Goal: Information Seeking & Learning: Learn about a topic

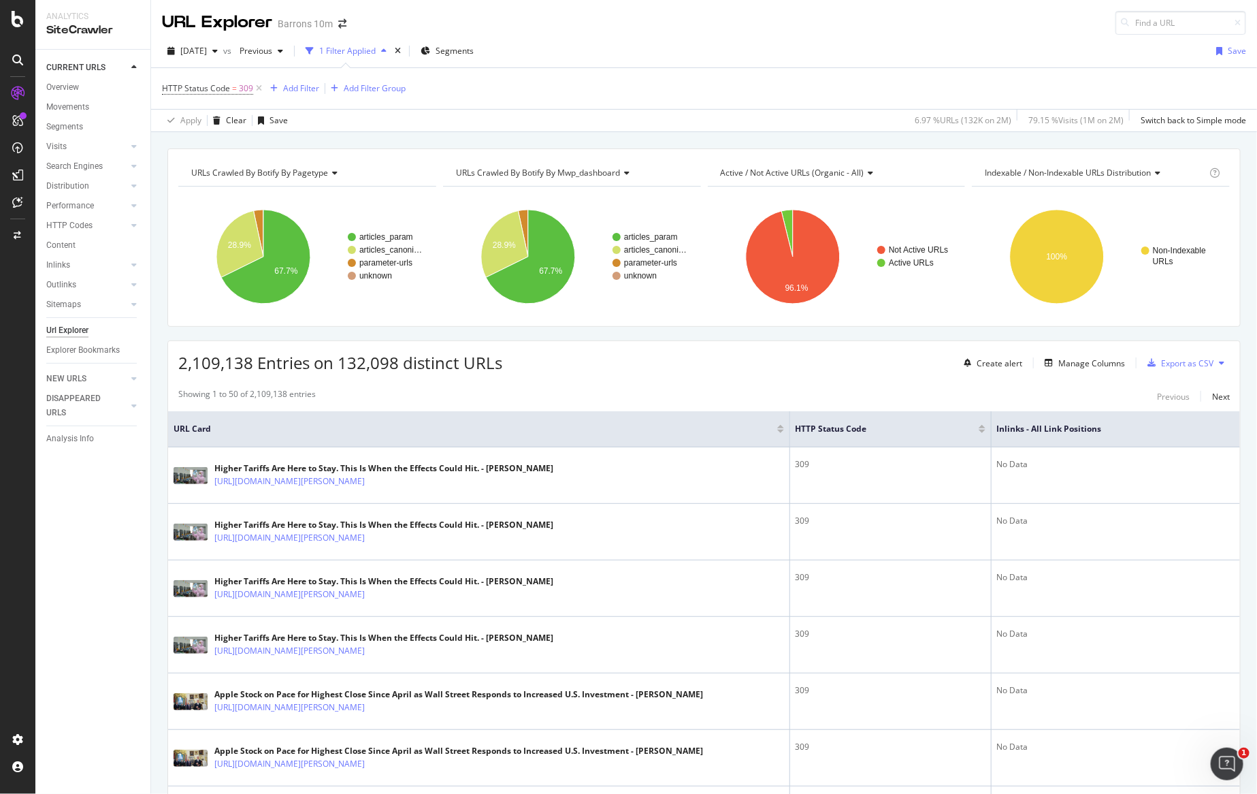
click at [311, 21] on div "Barrons 10m" at bounding box center [305, 24] width 55 height 14
click at [341, 21] on icon "arrow-right-arrow-left" at bounding box center [342, 24] width 8 height 10
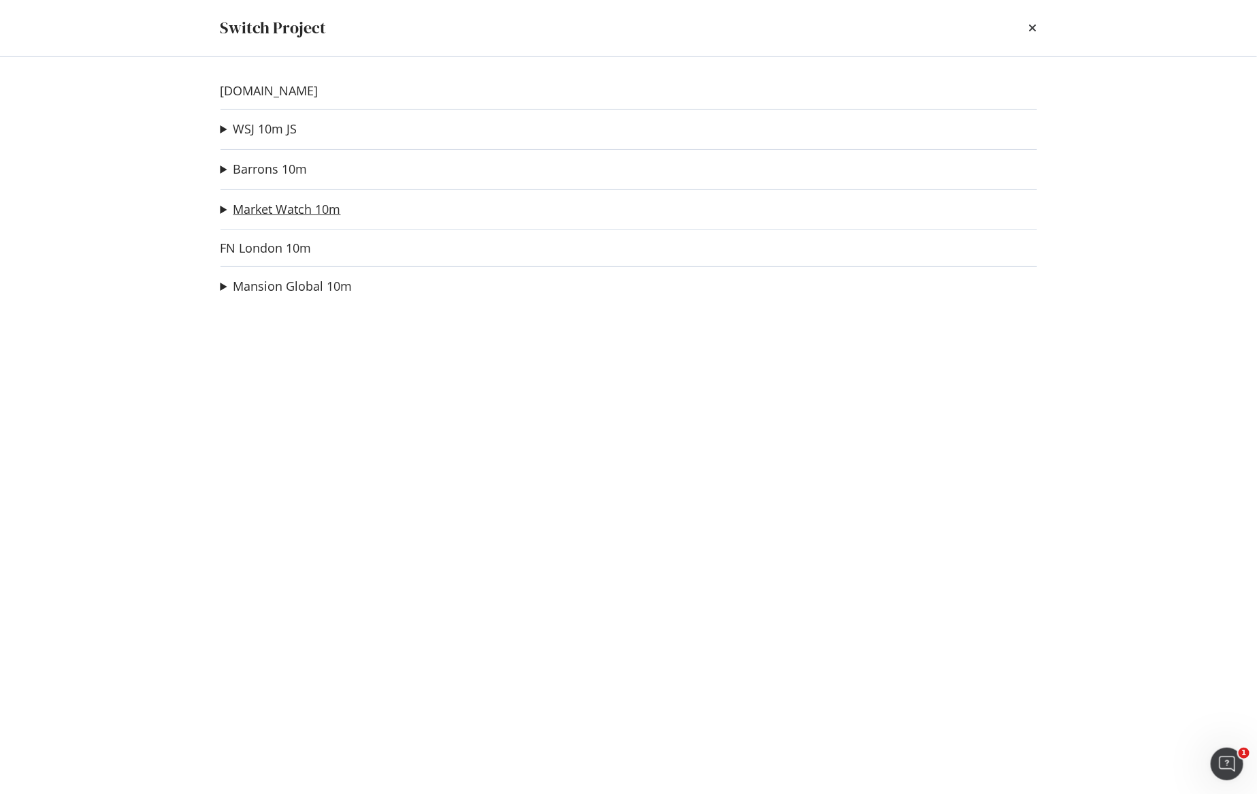
click at [274, 214] on link "Market Watch 10m" at bounding box center [287, 209] width 108 height 14
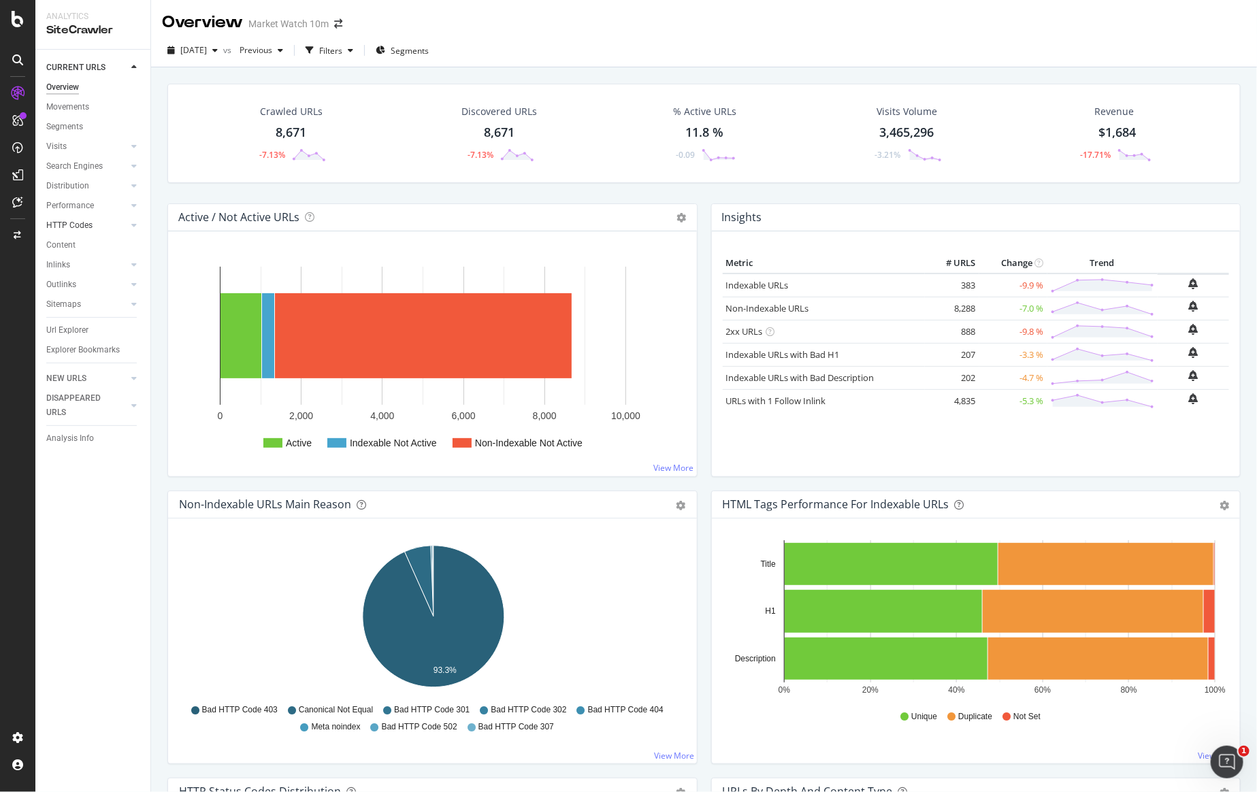
click at [103, 227] on link "HTTP Codes" at bounding box center [86, 226] width 81 height 14
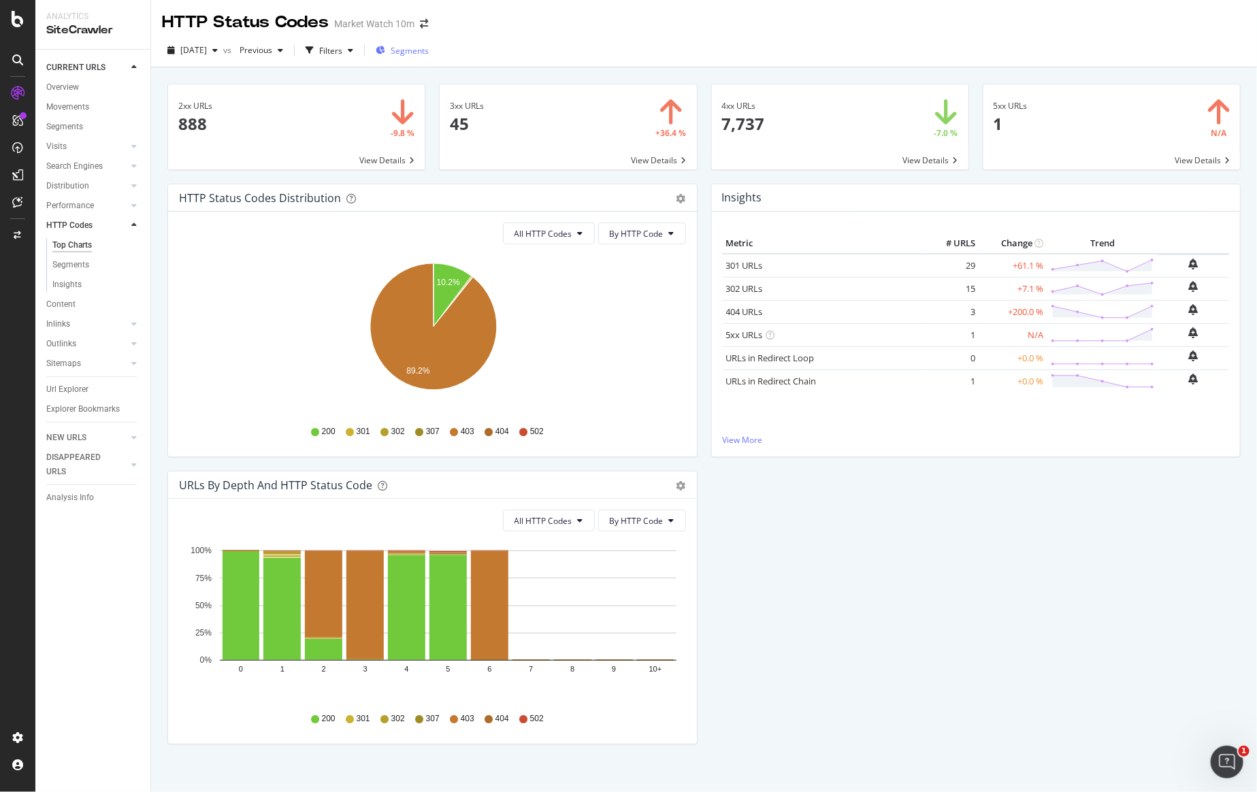
click at [429, 57] on div "Segments" at bounding box center [402, 50] width 53 height 20
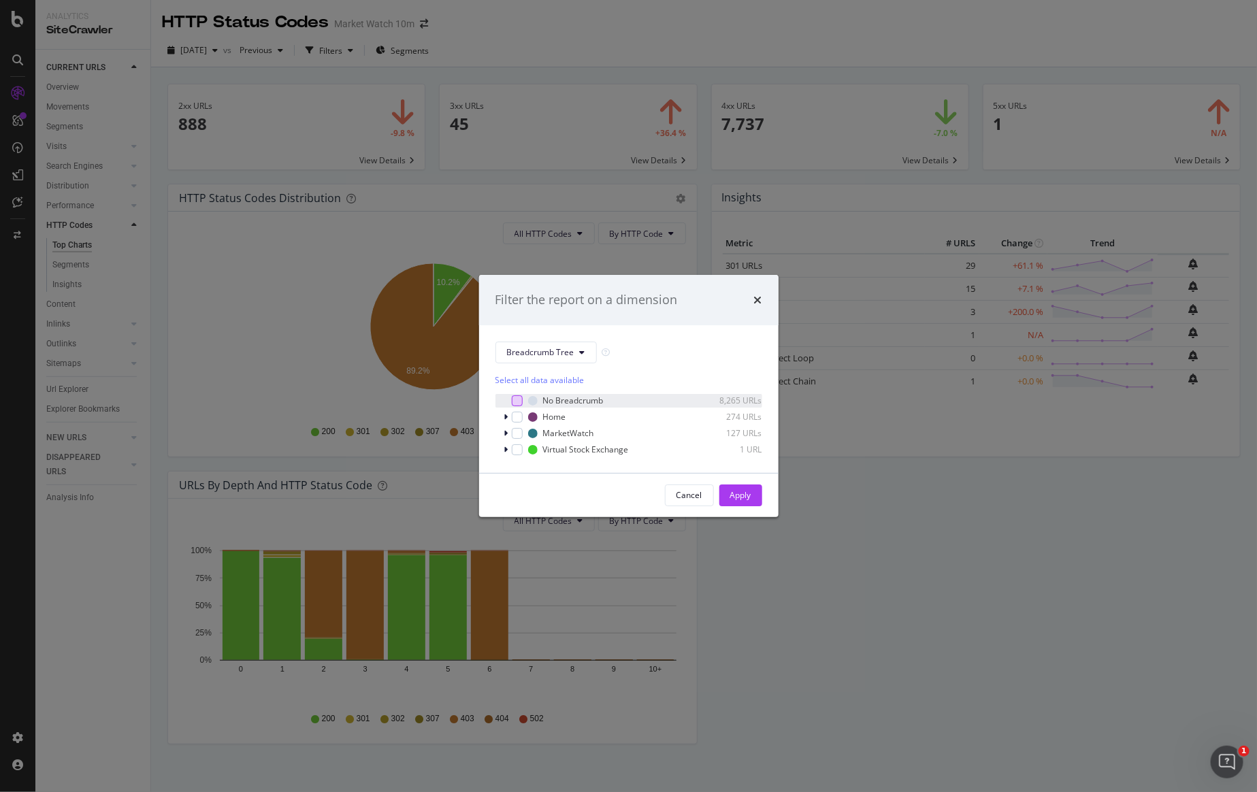
click at [517, 404] on div "modal" at bounding box center [517, 401] width 11 height 11
click at [515, 422] on div "Home 274 URLs" at bounding box center [629, 417] width 267 height 14
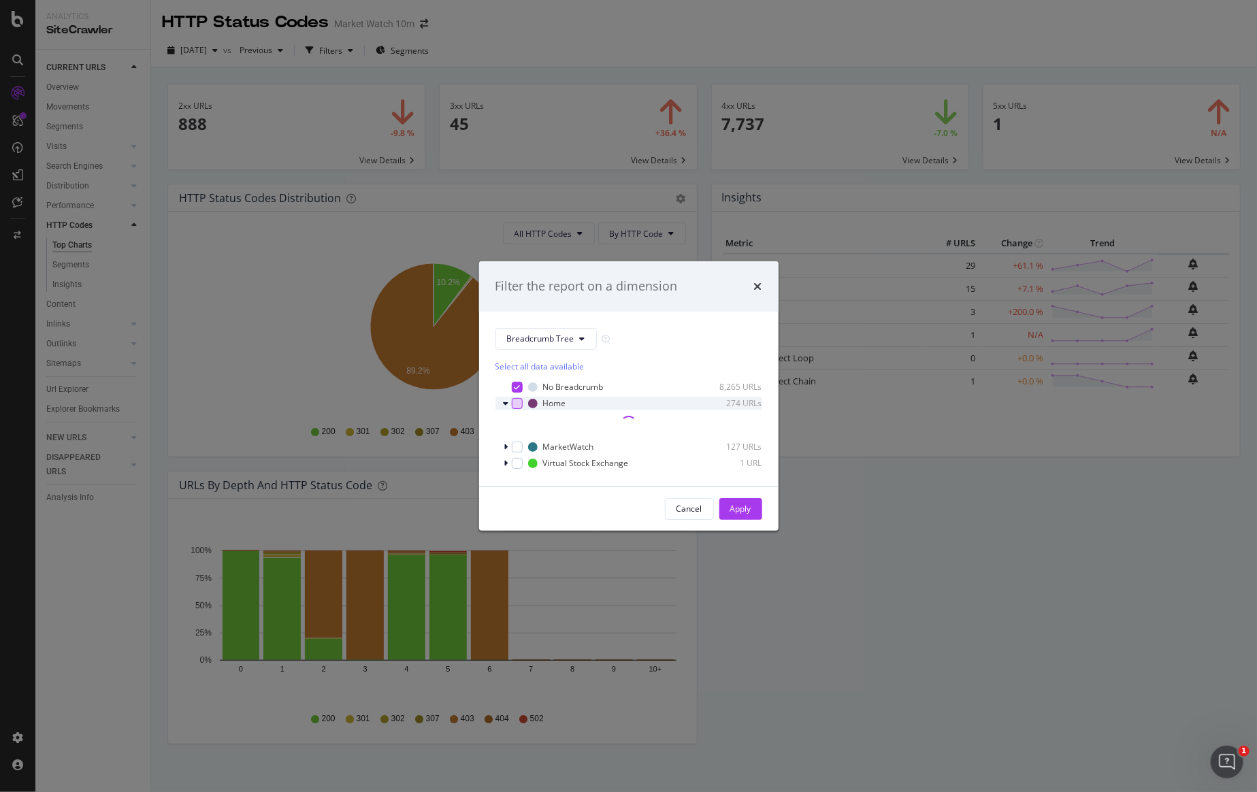
click at [519, 404] on div "modal" at bounding box center [517, 403] width 11 height 11
click at [515, 448] on div "modal" at bounding box center [517, 447] width 11 height 11
click at [515, 458] on div "modal" at bounding box center [517, 463] width 11 height 11
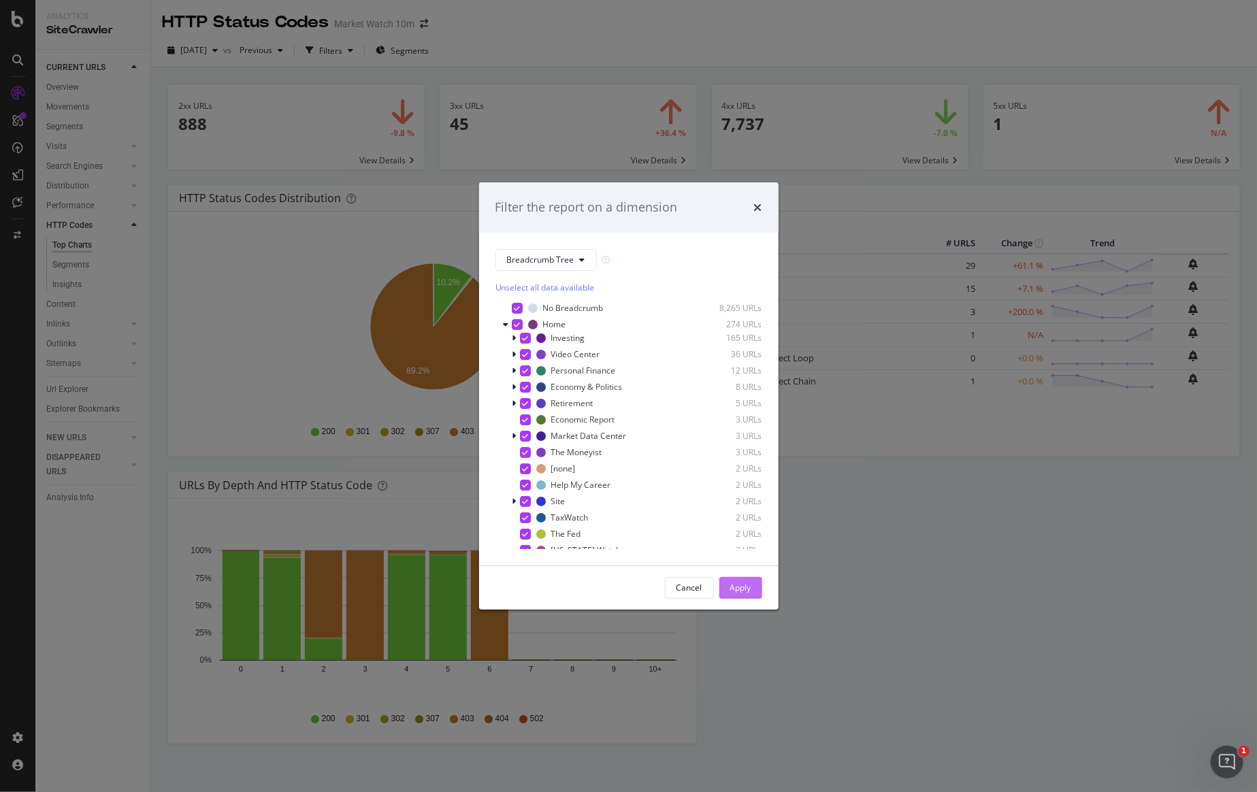
click at [740, 507] on div "Filter the report on a dimension Breadcrumb Tree Unselect all data available No…" at bounding box center [629, 396] width 300 height 428
click at [736, 587] on div "Apply" at bounding box center [740, 588] width 21 height 12
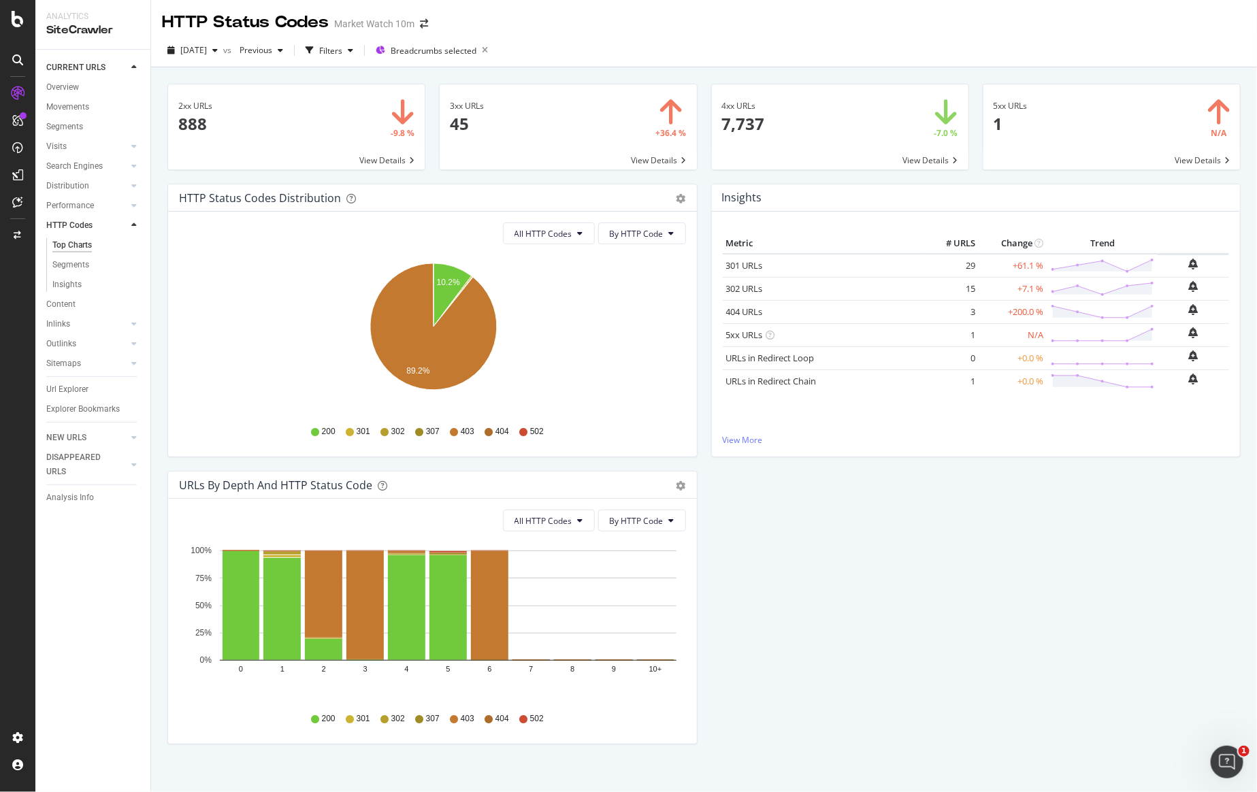
click at [867, 144] on span at bounding box center [840, 126] width 257 height 85
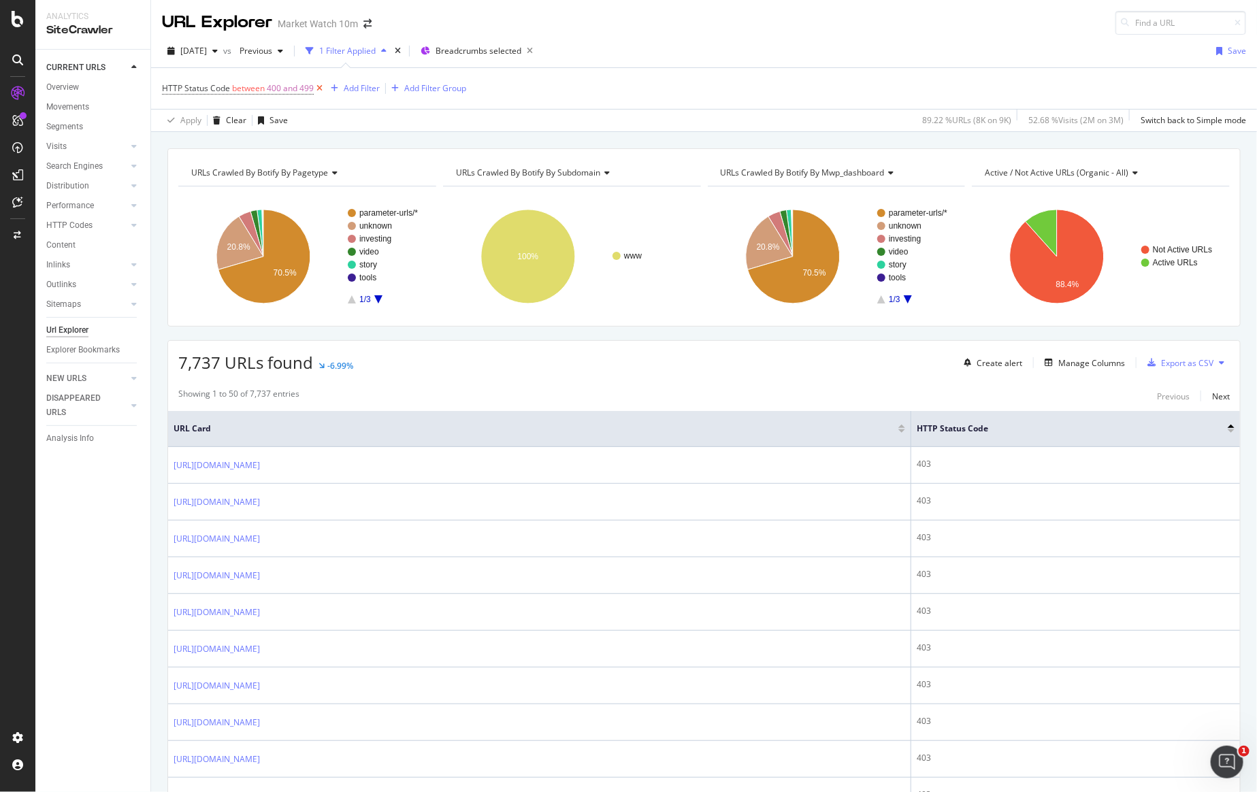
click at [319, 88] on icon at bounding box center [320, 89] width 12 height 14
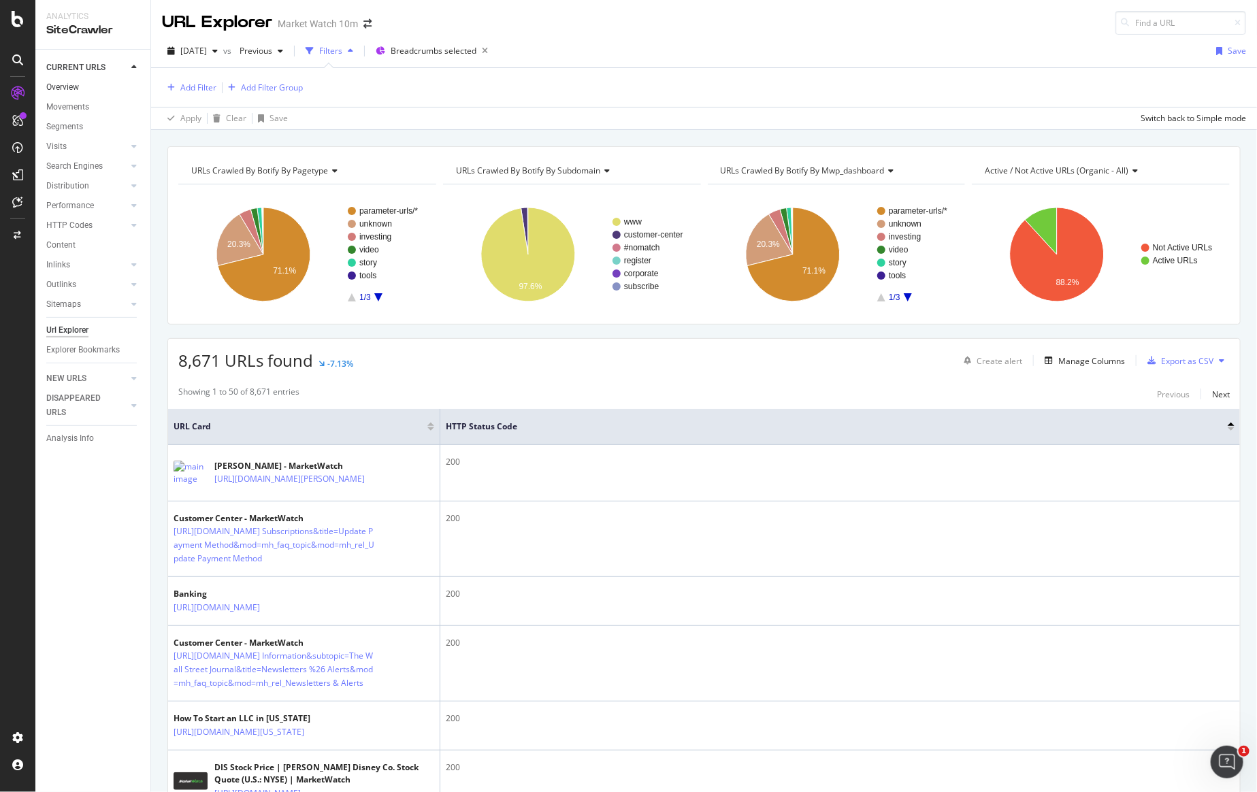
click at [84, 82] on link "Overview" at bounding box center [93, 87] width 95 height 14
